Goal: Information Seeking & Learning: Check status

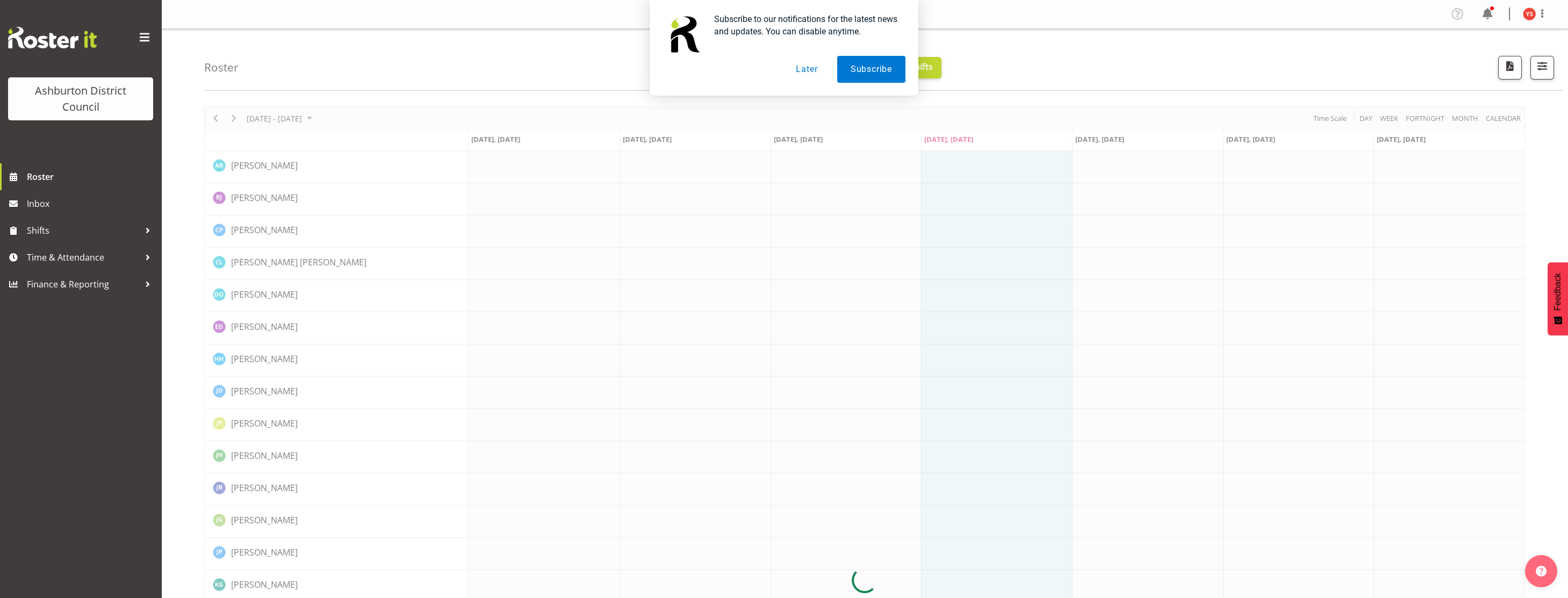
click at [797, 69] on button "Later" at bounding box center [806, 70] width 49 height 27
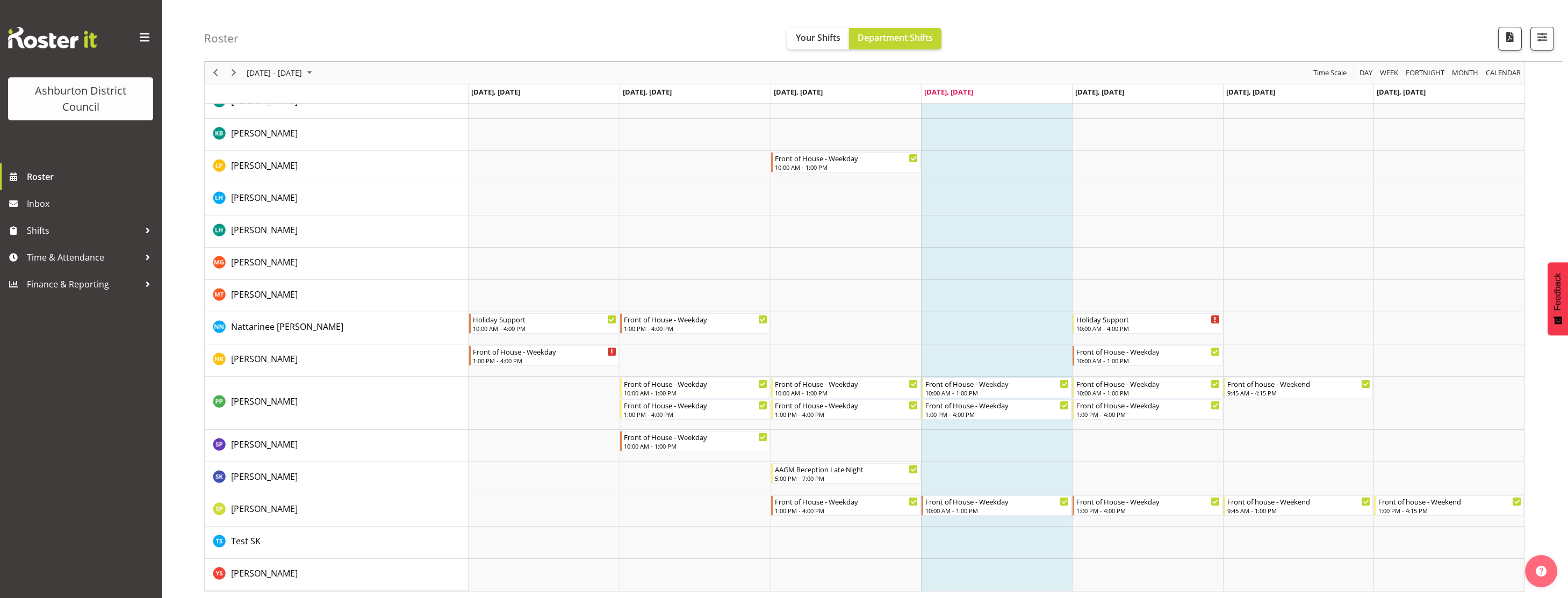
scroll to position [484, 0]
click at [375, 570] on div "[PERSON_NAME]" at bounding box center [340, 574] width 255 height 16
click at [832, 43] on button "Your Shifts" at bounding box center [818, 38] width 61 height 22
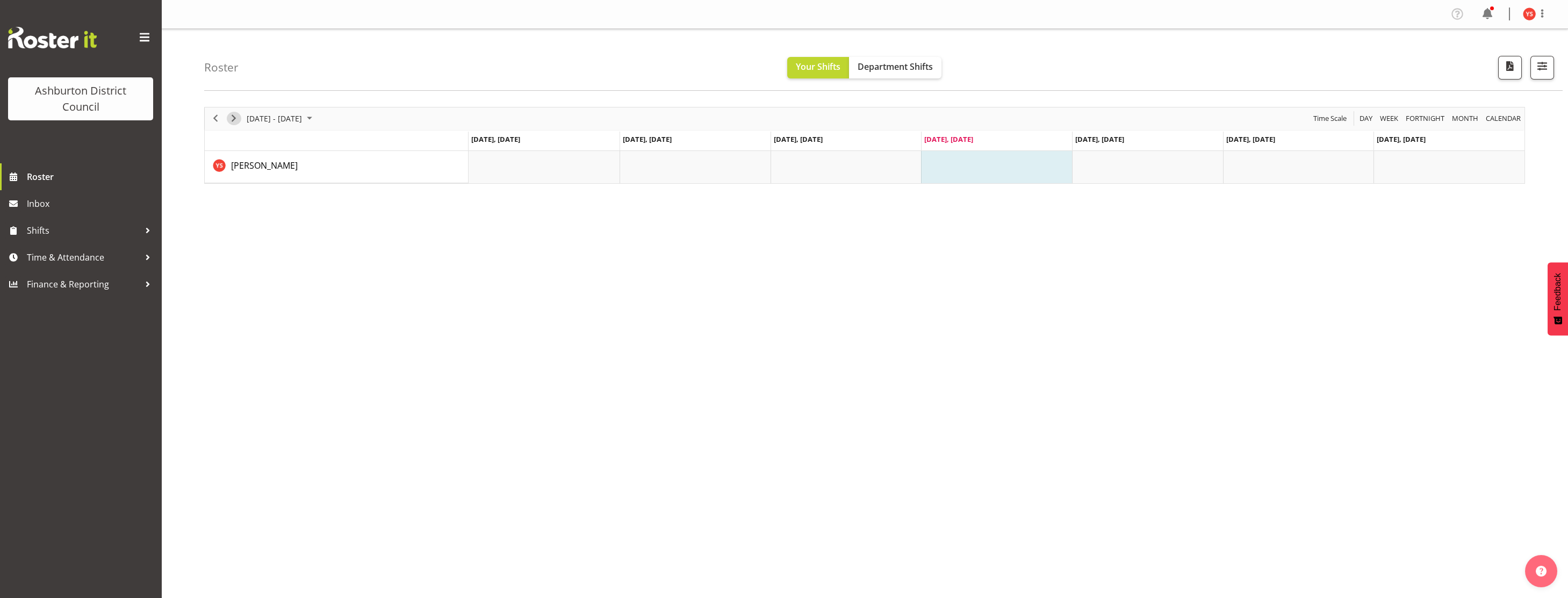
click at [231, 119] on span "Next" at bounding box center [233, 118] width 13 height 13
click at [886, 64] on span "Department Shifts" at bounding box center [895, 67] width 75 height 12
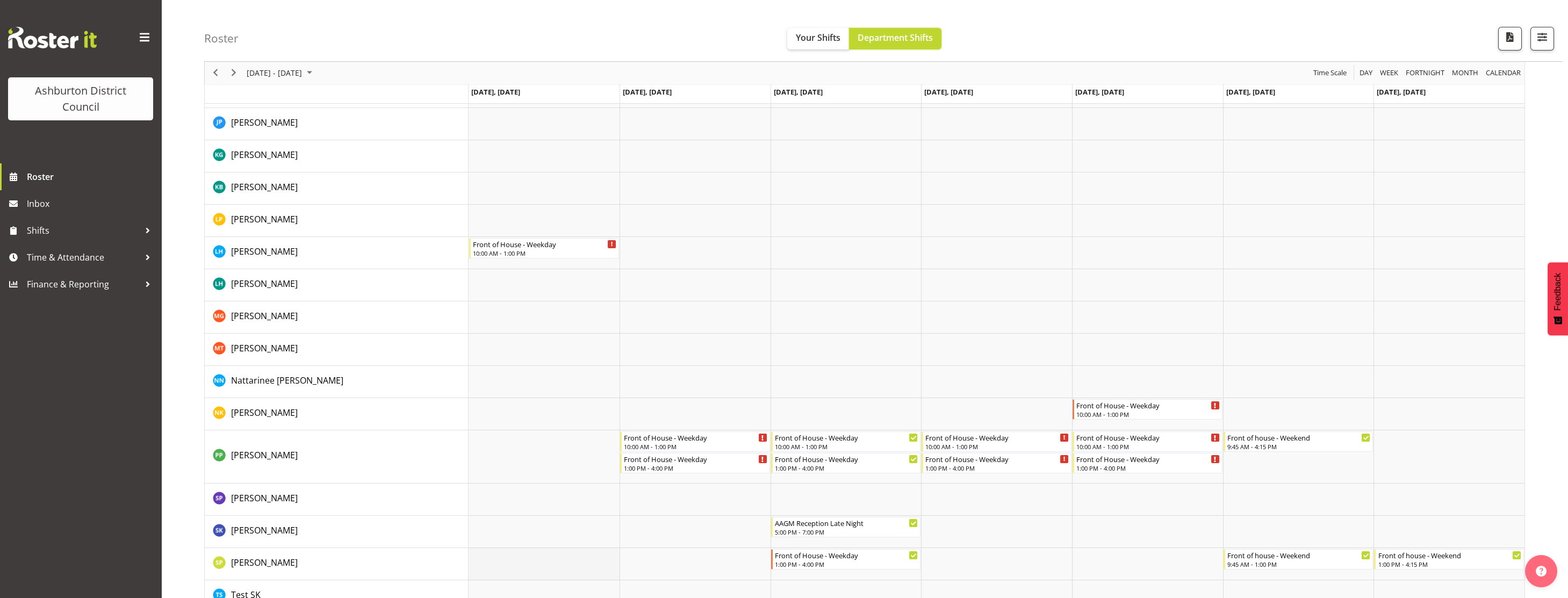
scroll to position [484, 0]
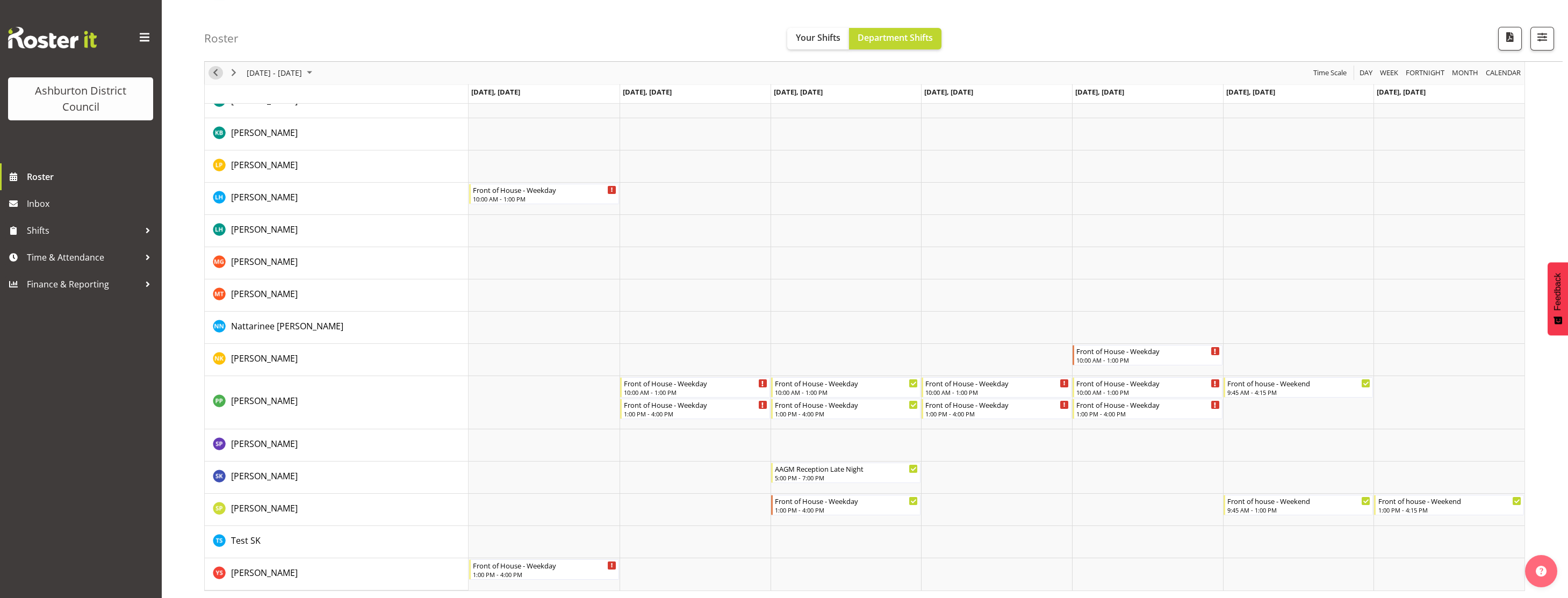
click at [221, 67] on div "previous period" at bounding box center [215, 73] width 18 height 22
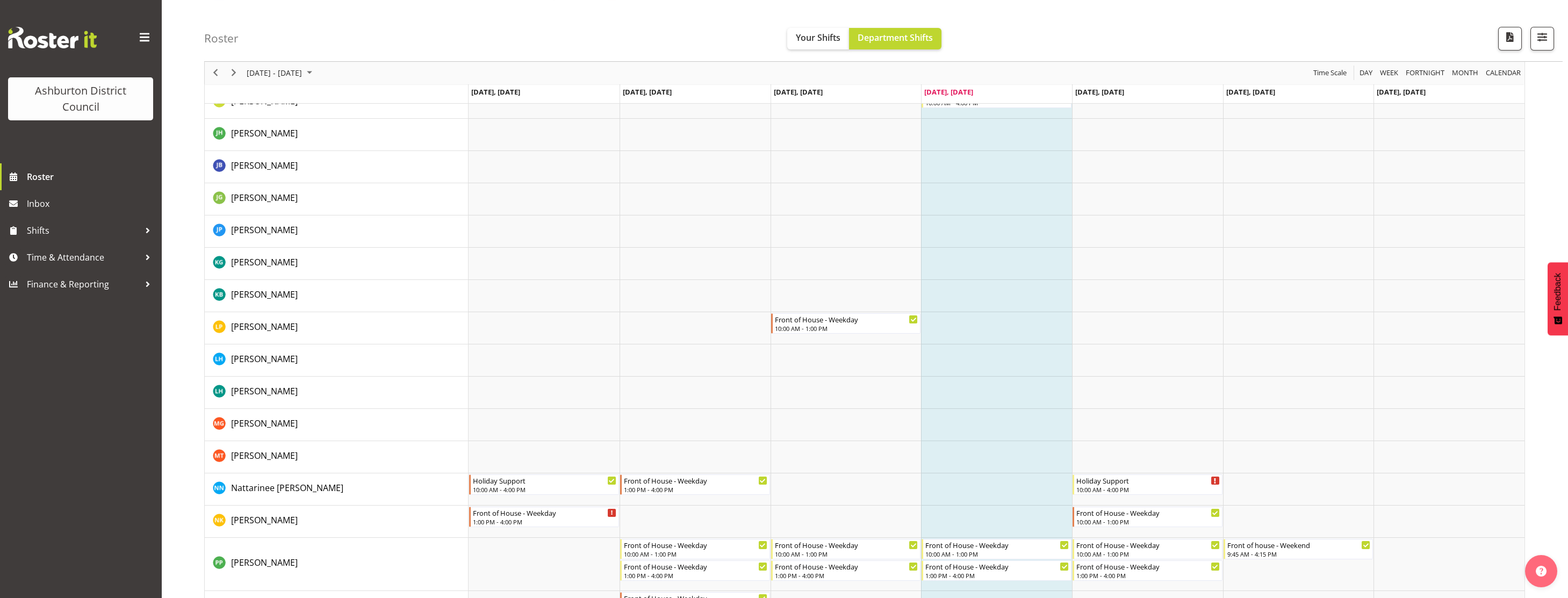
scroll to position [484, 0]
